Goal: Information Seeking & Learning: Learn about a topic

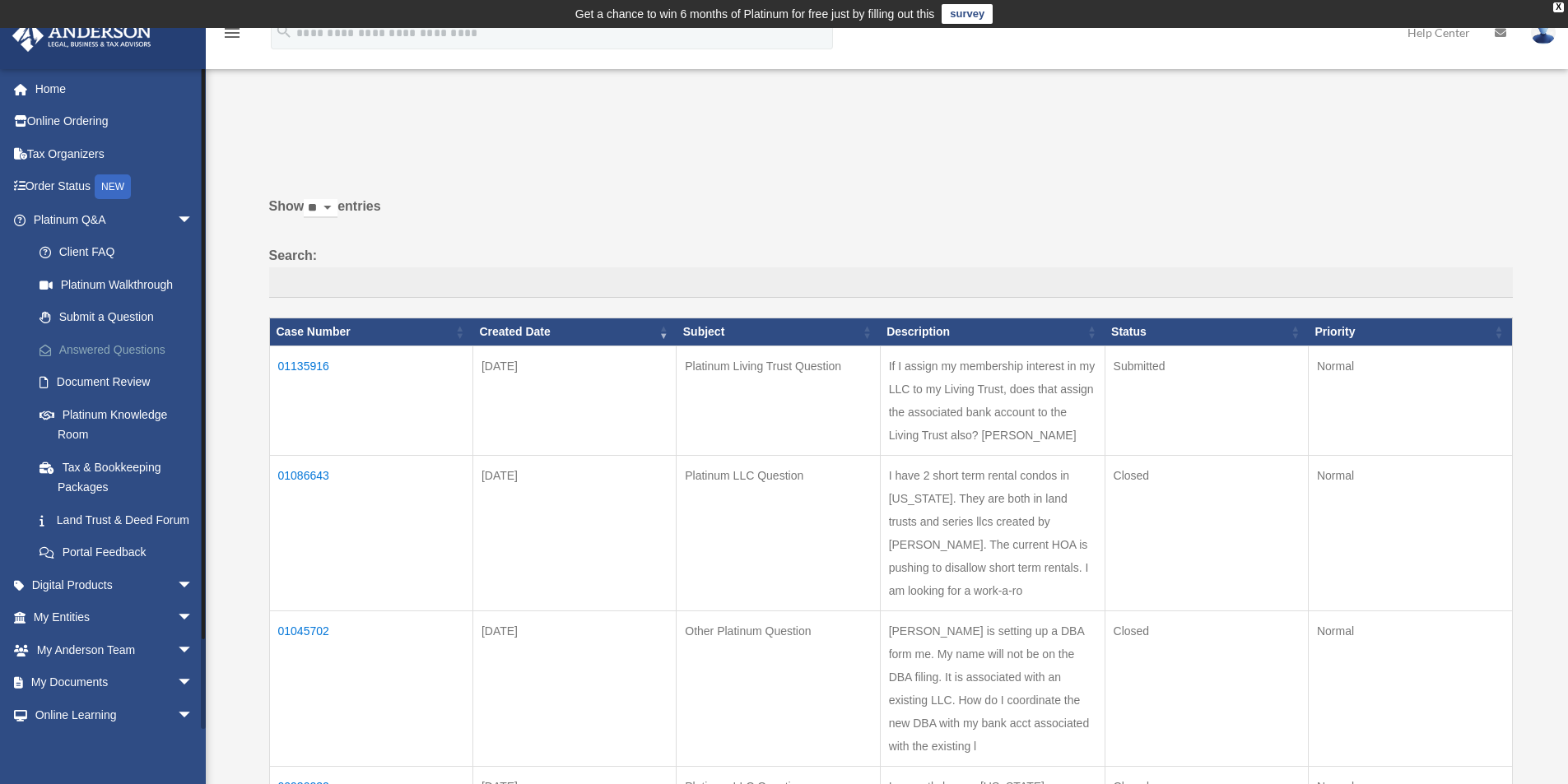
click at [111, 345] on link "Answered Questions" at bounding box center [120, 350] width 195 height 33
click at [290, 365] on td "01135916" at bounding box center [371, 400] width 203 height 109
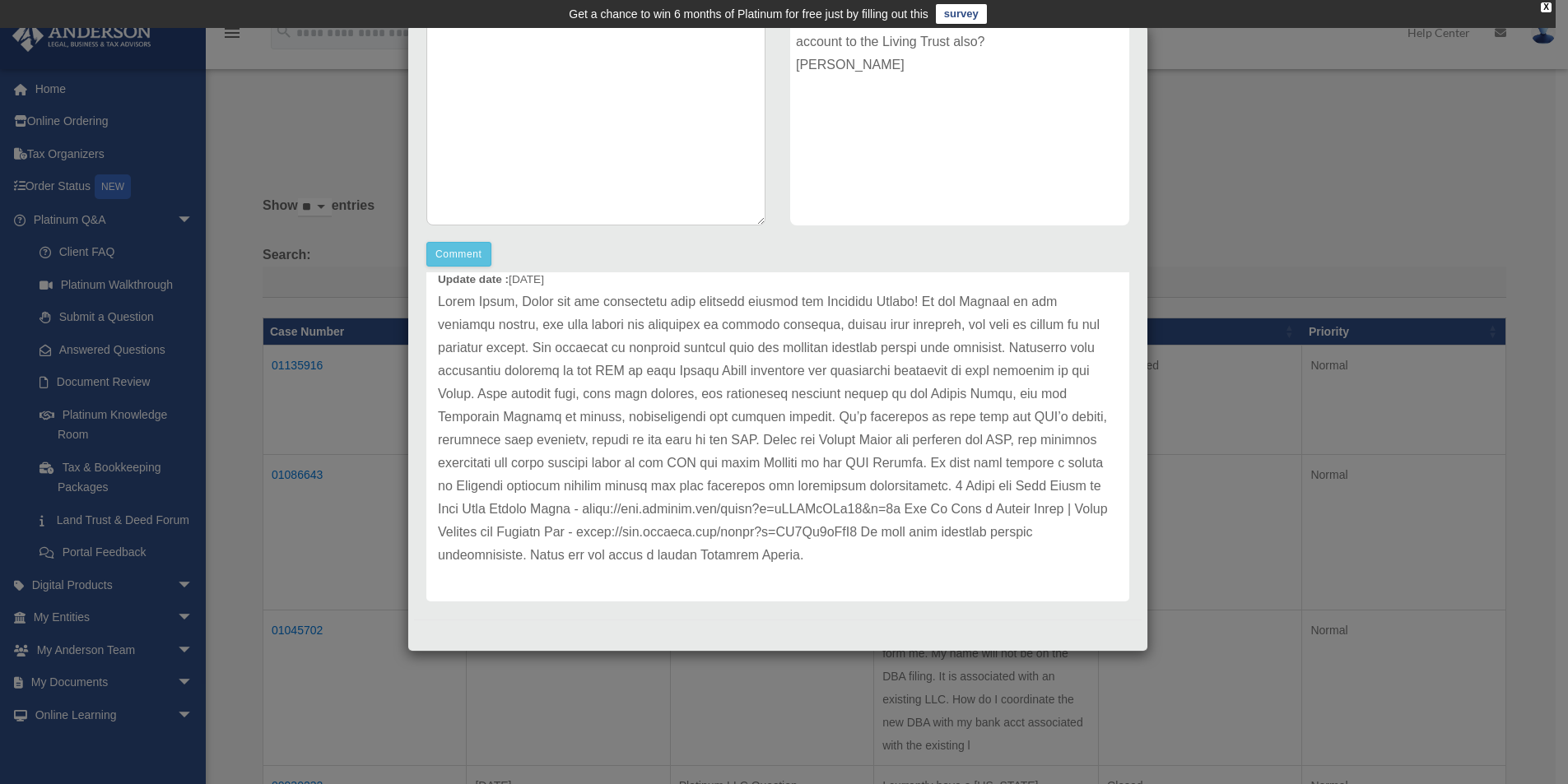
click at [251, 130] on div "Case Detail × Platinum Living Trust Question Case Number 01135916 Created Date …" at bounding box center [784, 392] width 1568 height 784
